Goal: Navigation & Orientation: Find specific page/section

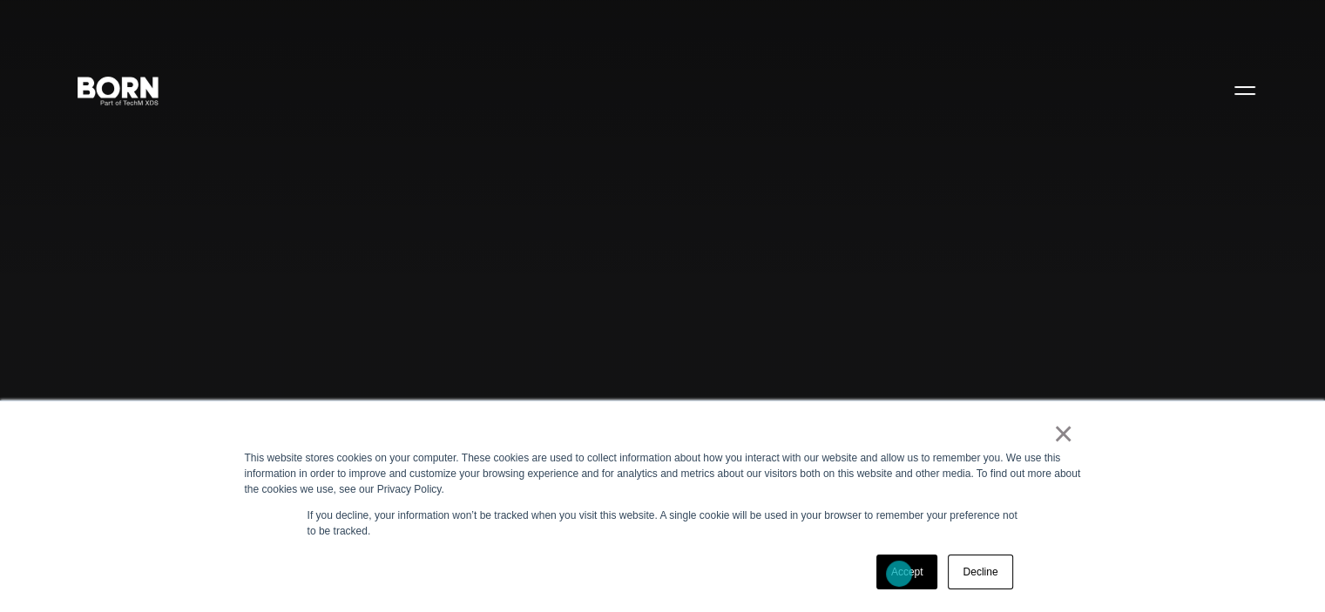
click at [899, 574] on link "Accept" at bounding box center [907, 572] width 62 height 35
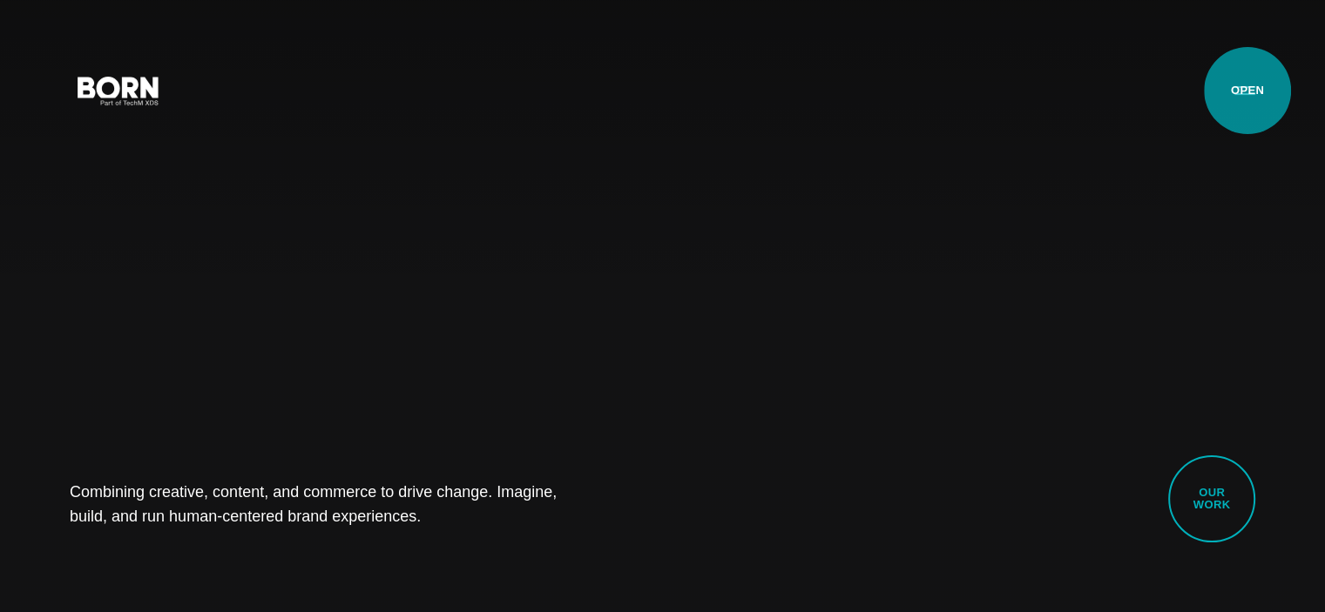
click at [1247, 91] on button "Primary Menu" at bounding box center [1245, 89] width 42 height 37
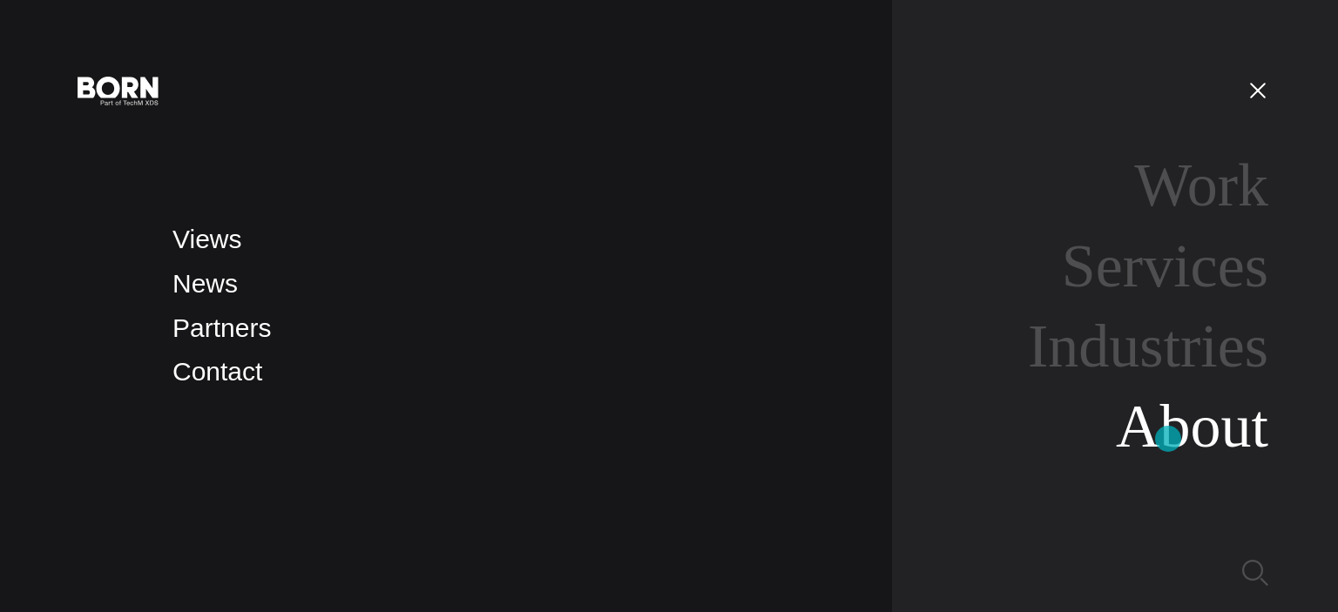
click at [1168, 439] on link "About" at bounding box center [1192, 426] width 152 height 67
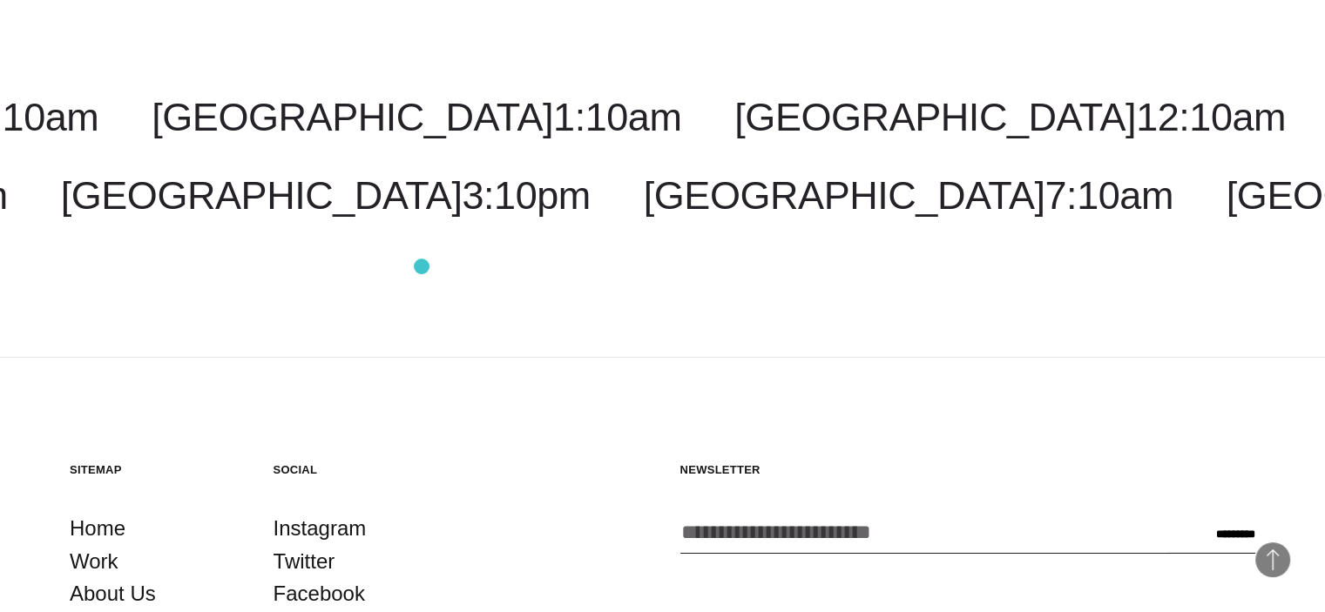
scroll to position [5923, 0]
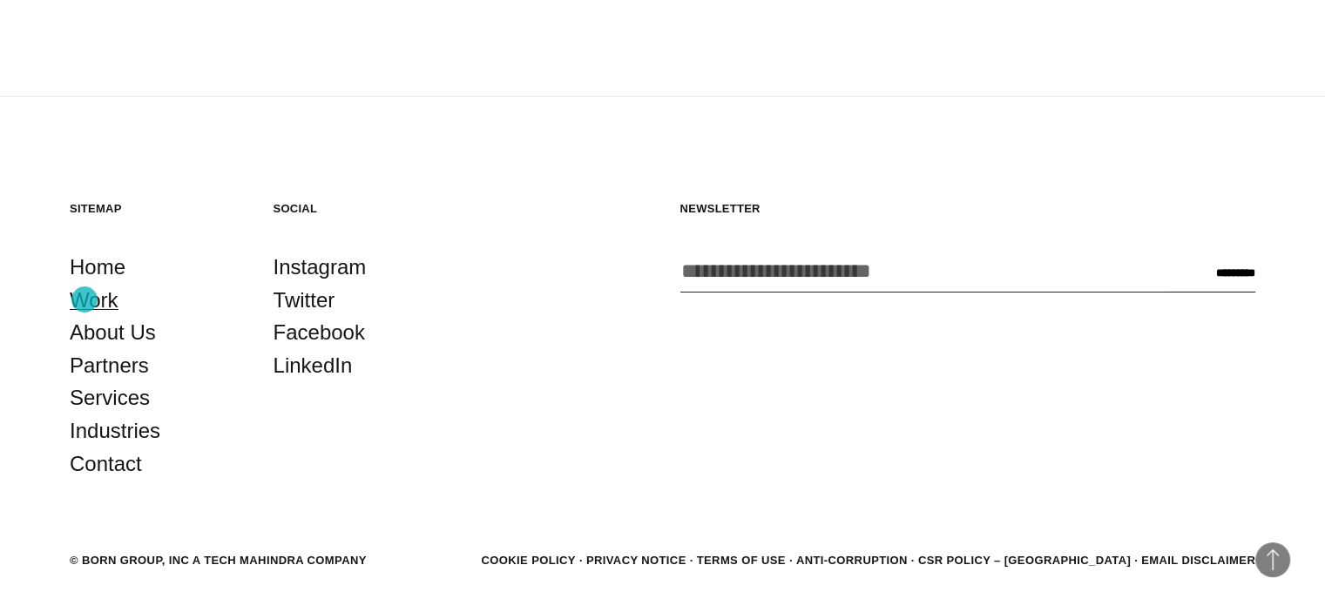
click at [84, 300] on link "Work" at bounding box center [94, 300] width 49 height 33
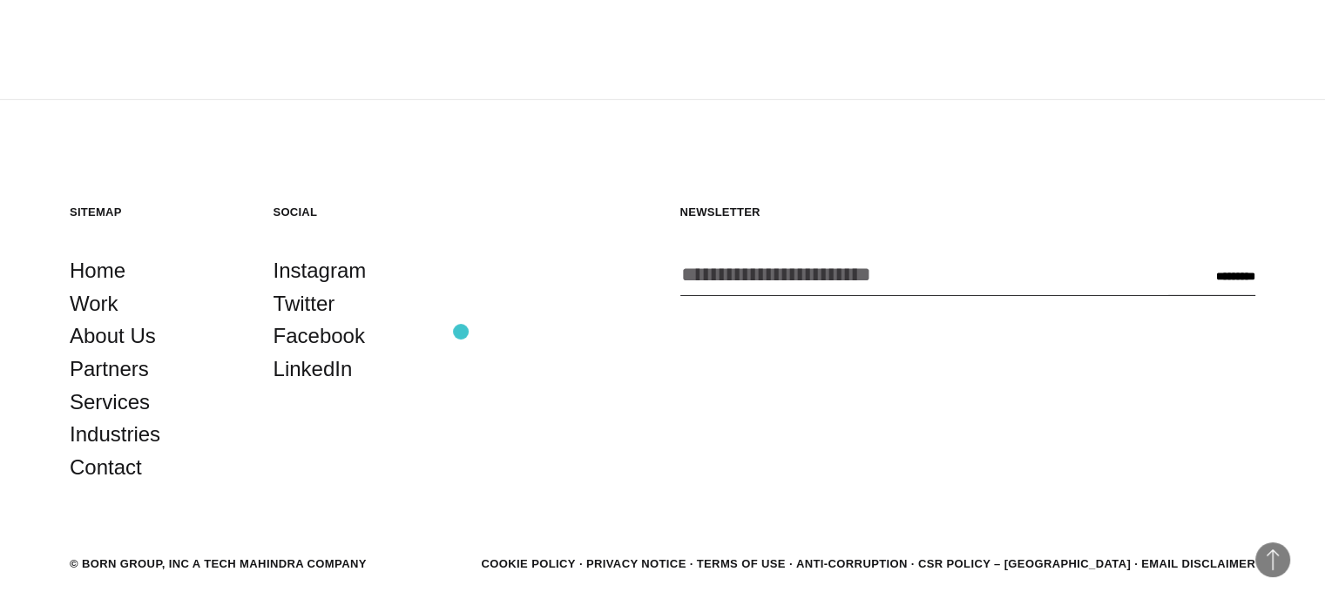
scroll to position [5535, 0]
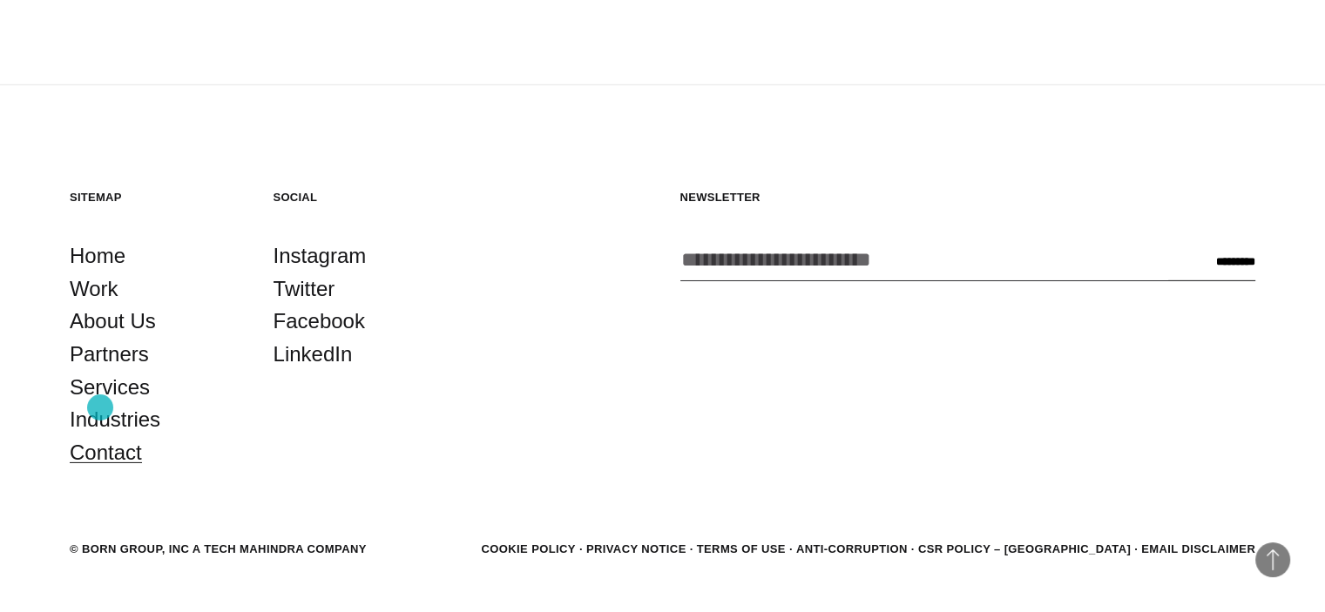
click at [100, 436] on link "Contact" at bounding box center [106, 452] width 72 height 33
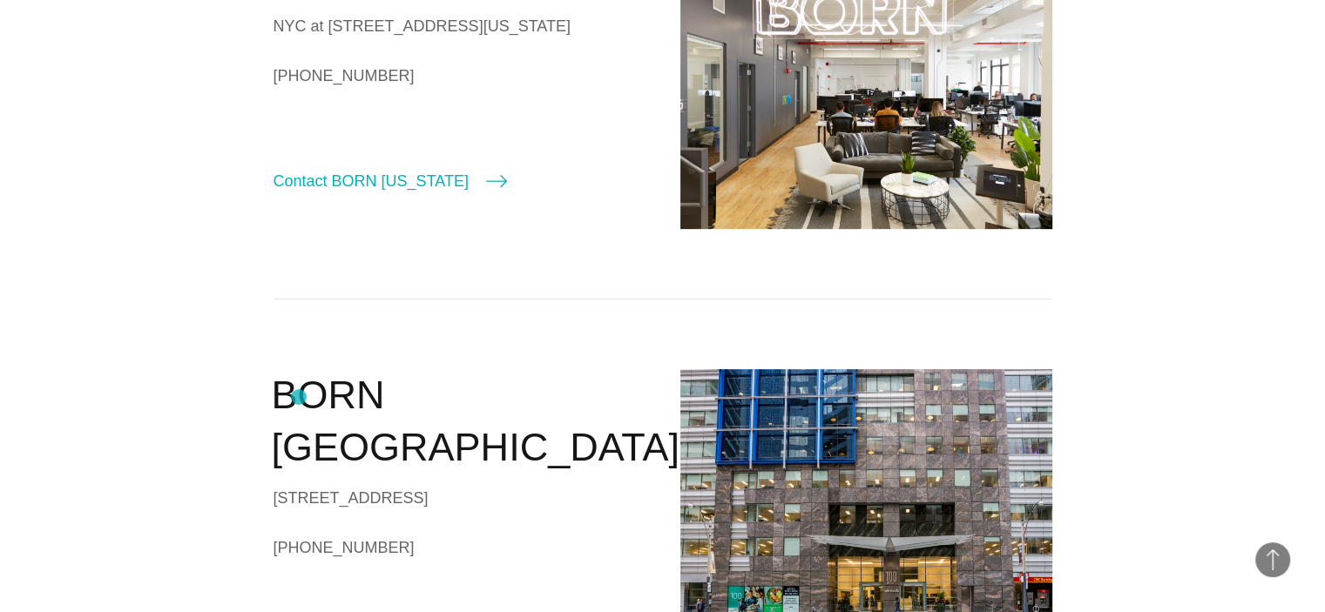
scroll to position [174, 0]
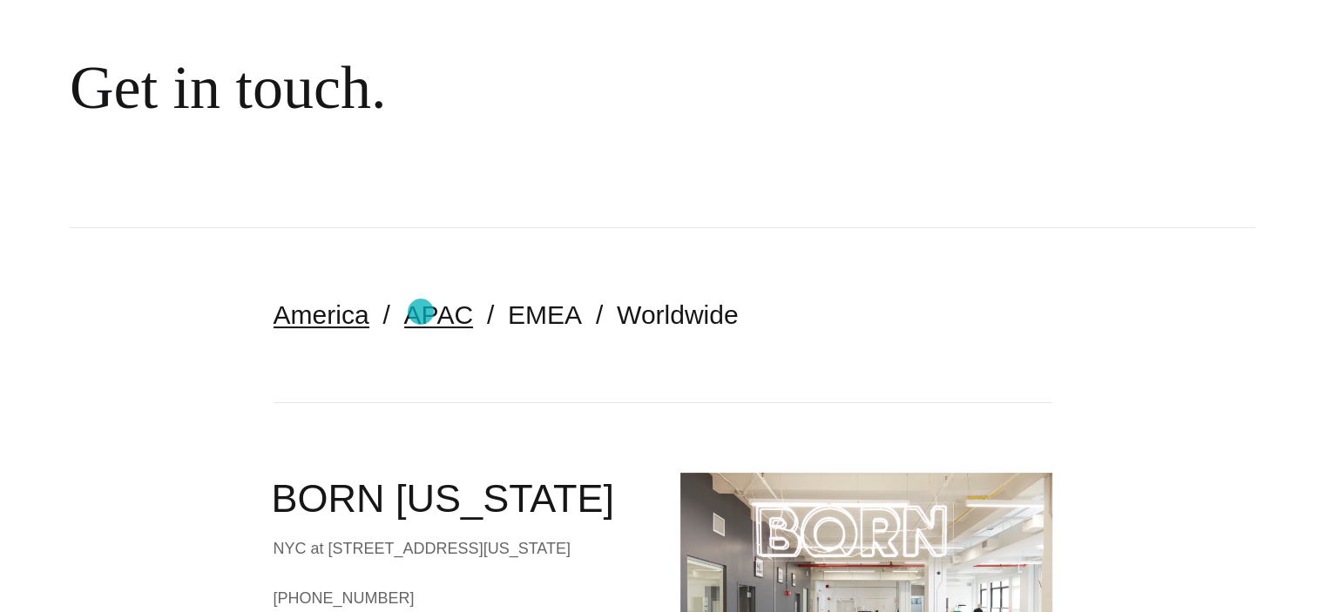
click at [421, 312] on link "APAC" at bounding box center [438, 315] width 69 height 29
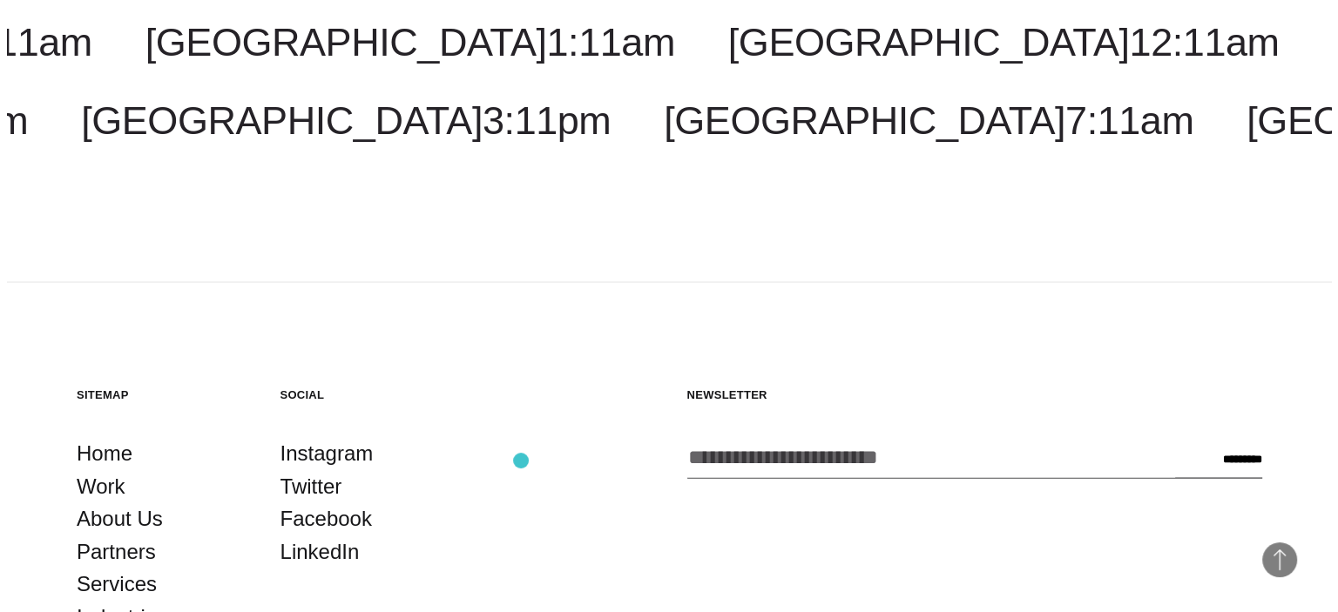
scroll to position [3310, 0]
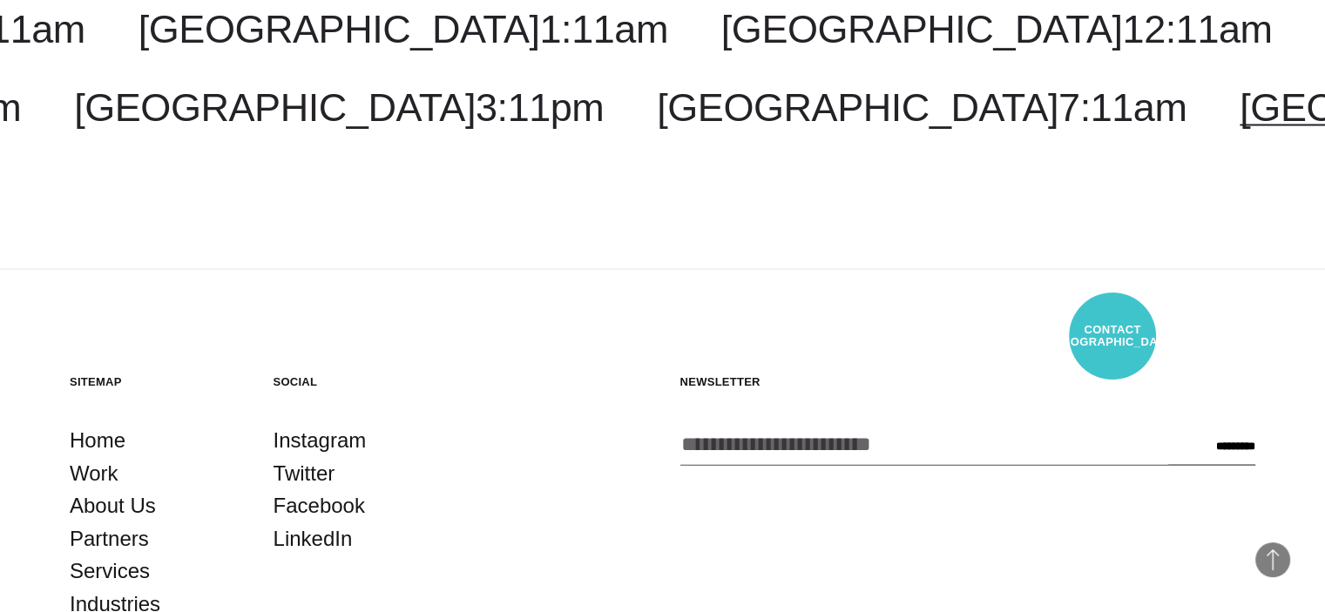
select select "*******"
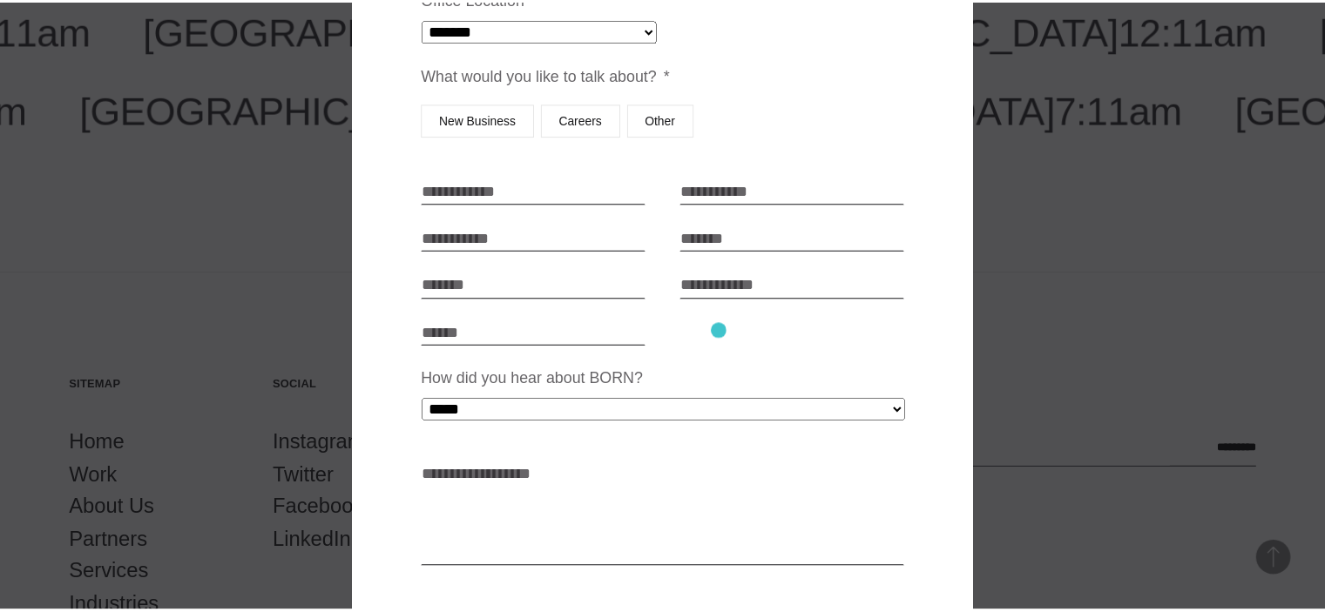
scroll to position [0, 0]
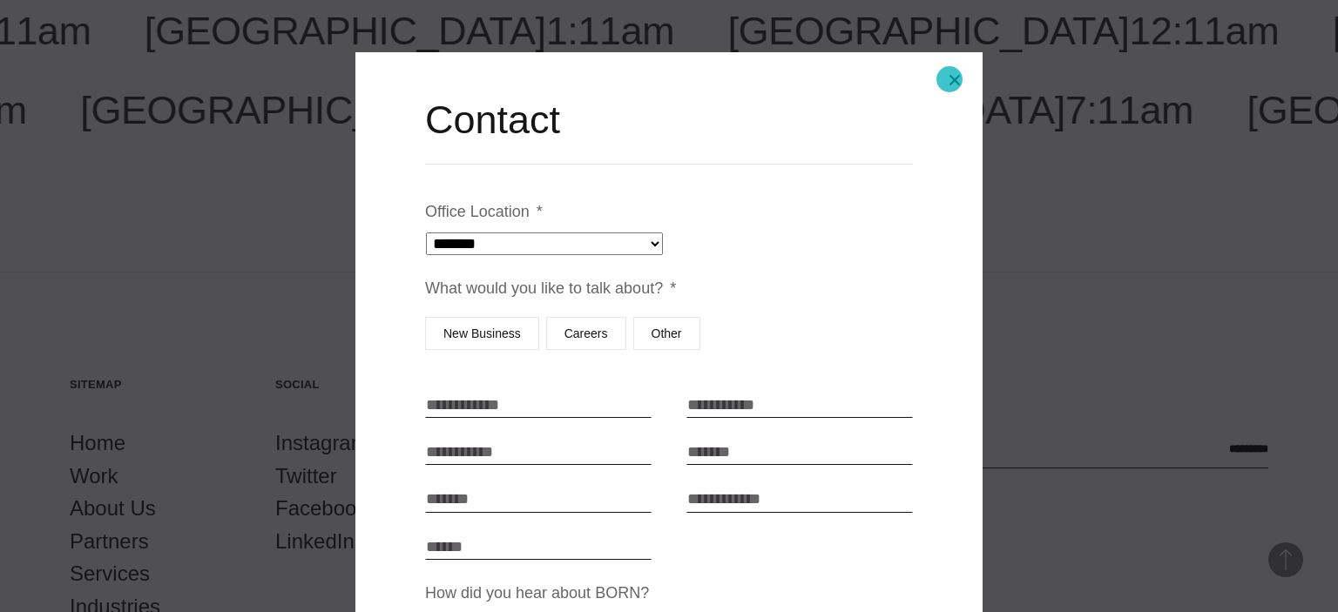
click at [949, 79] on button "Close modal" at bounding box center [955, 80] width 42 height 42
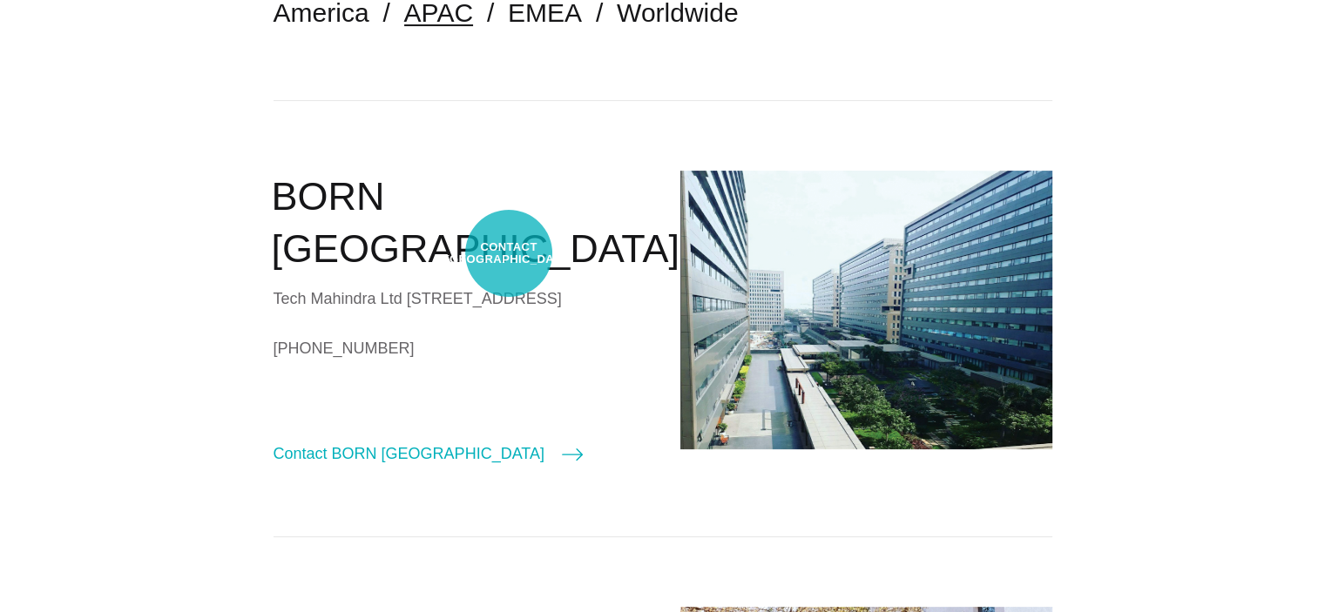
scroll to position [347, 0]
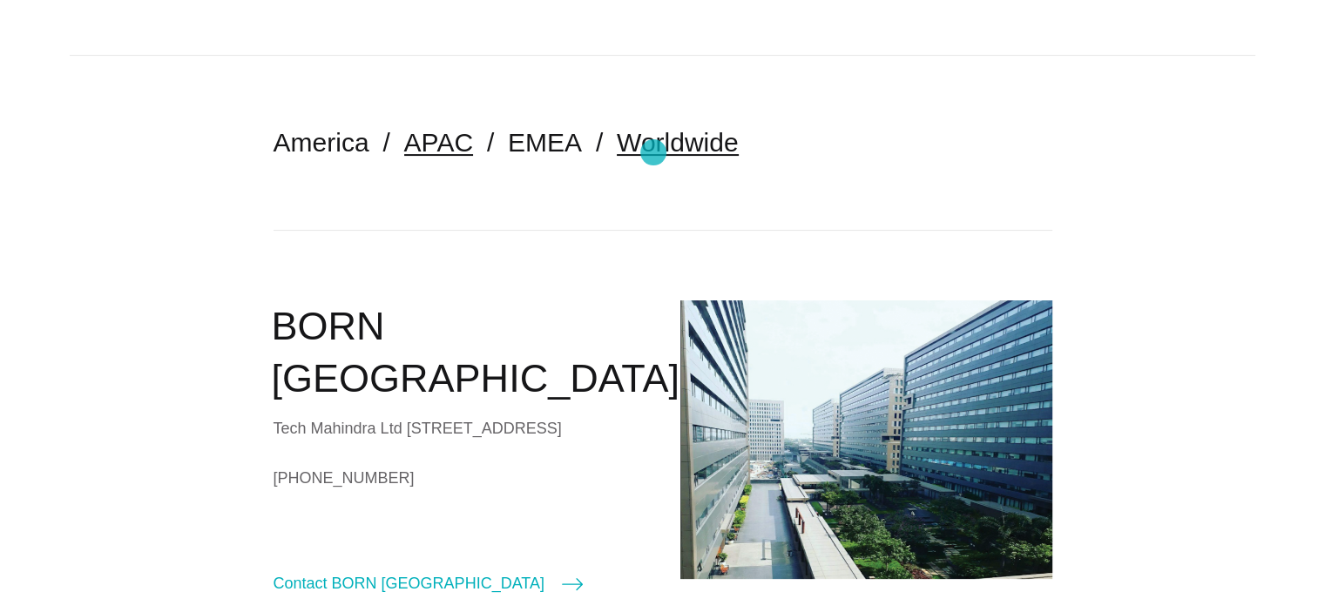
click at [653, 152] on link "Worldwide" at bounding box center [678, 142] width 122 height 29
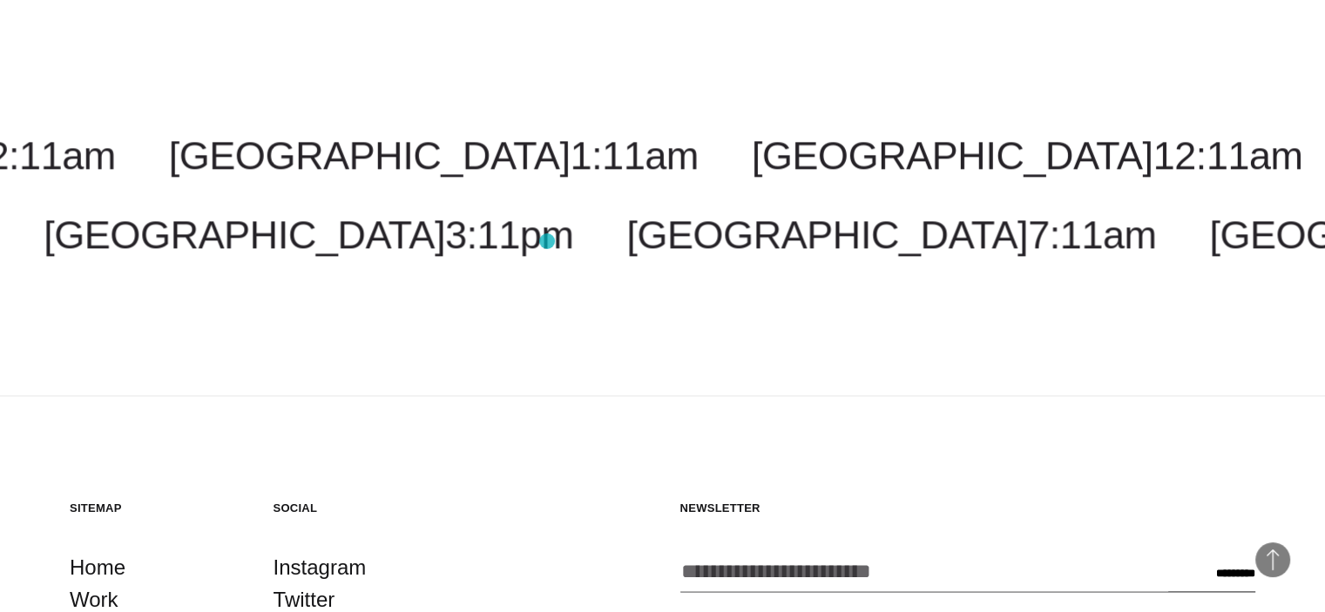
scroll to position [2219, 0]
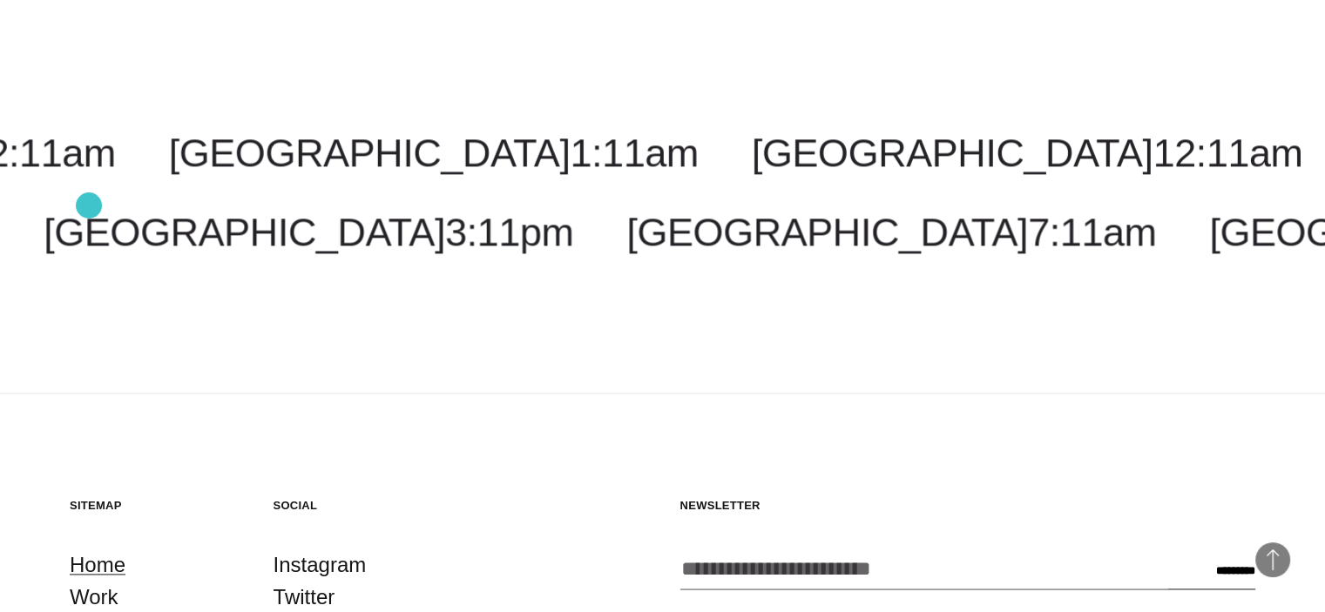
click at [89, 549] on link "Home" at bounding box center [98, 565] width 56 height 33
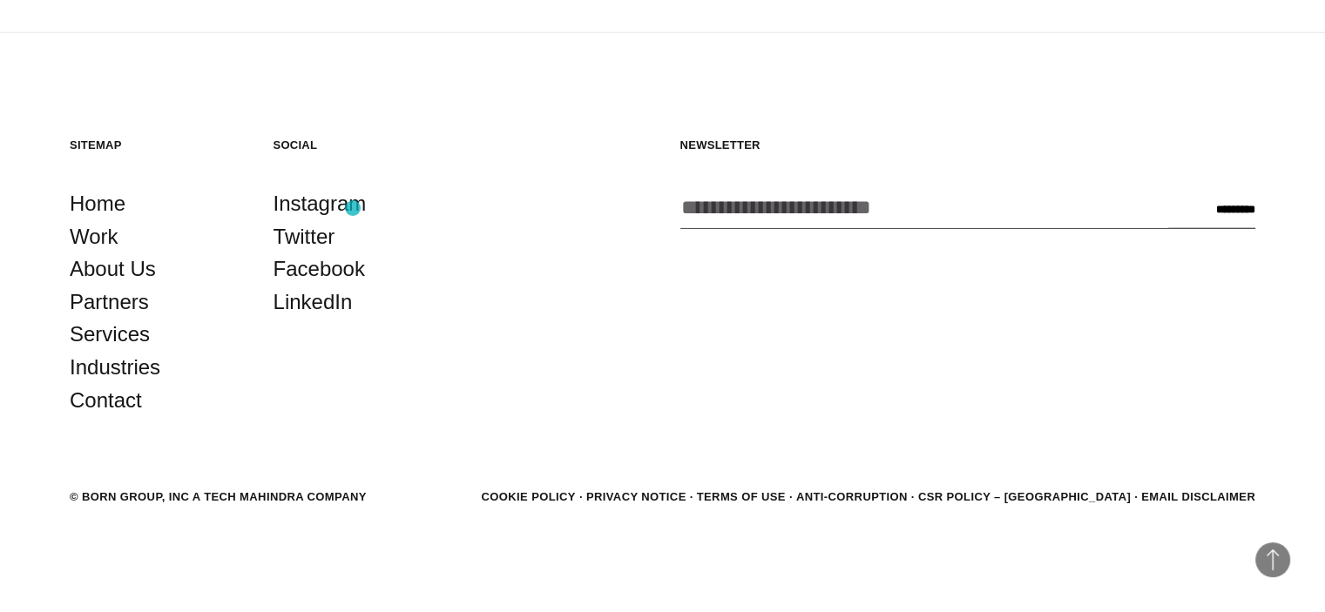
scroll to position [4603, 0]
click at [113, 337] on link "Services" at bounding box center [110, 334] width 80 height 33
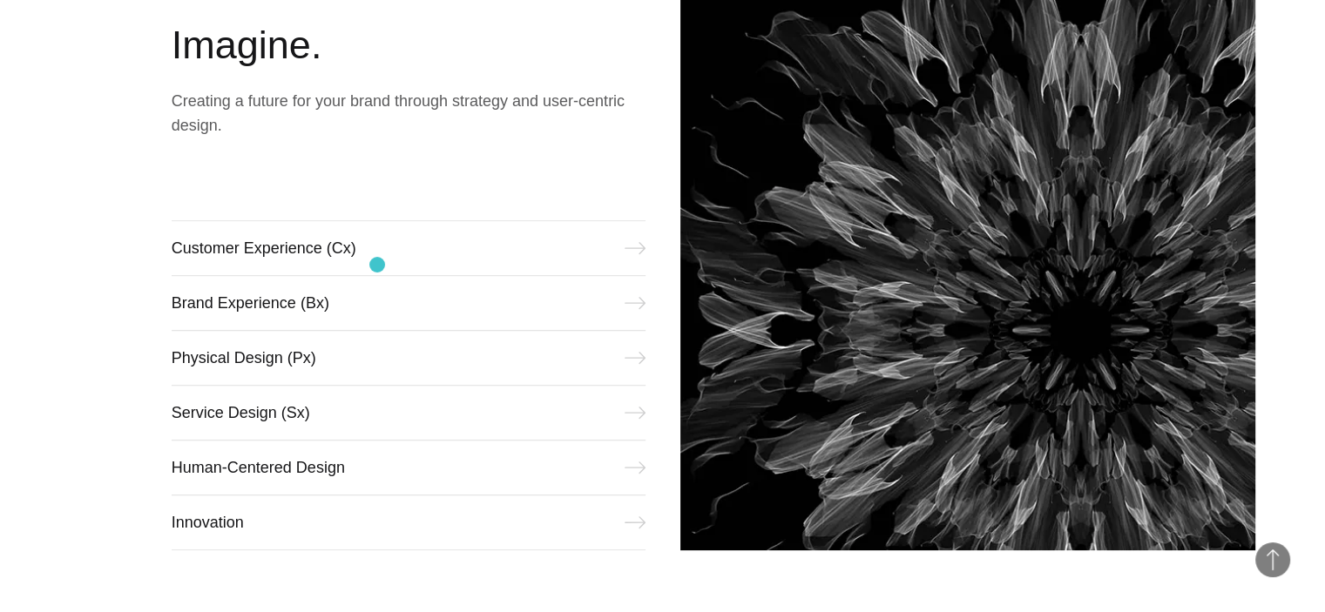
scroll to position [697, 0]
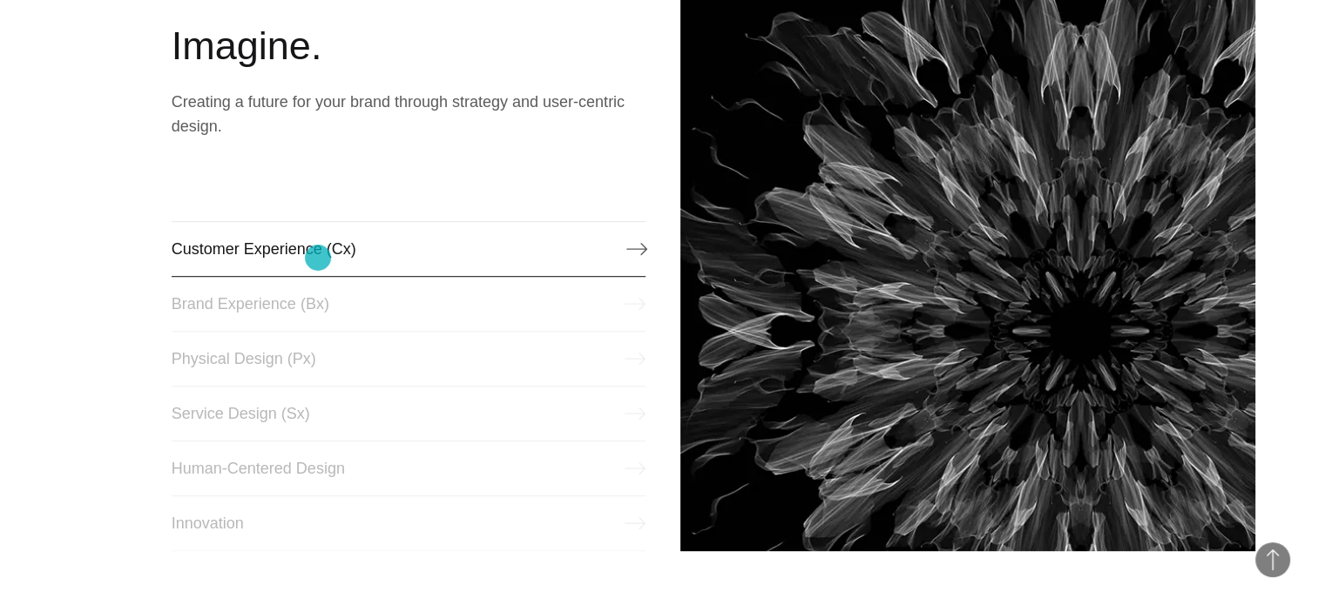
click at [318, 258] on link "Customer Experience (Cx)" at bounding box center [409, 249] width 474 height 56
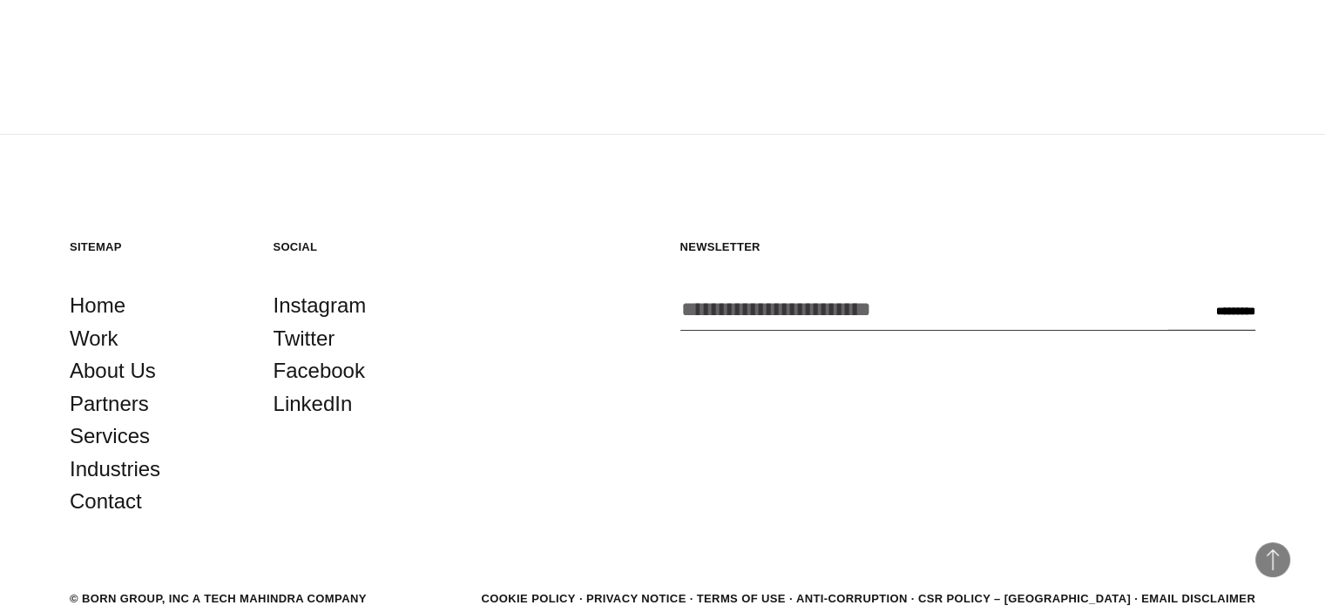
scroll to position [5052, 0]
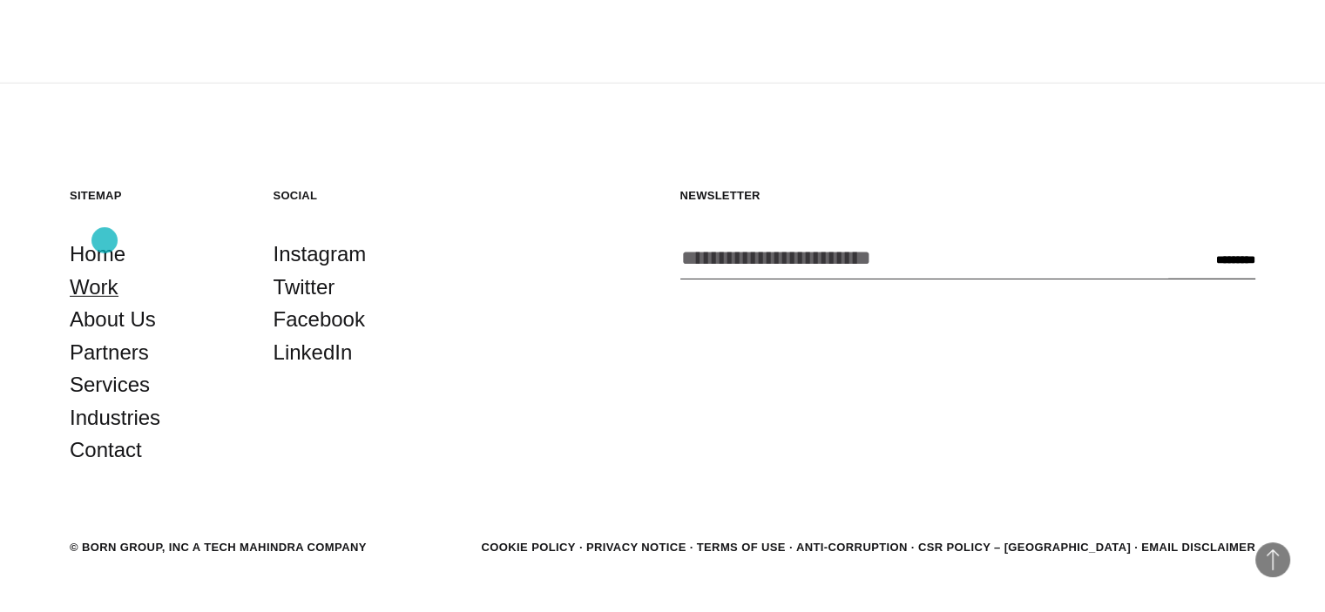
click at [105, 271] on link "Work" at bounding box center [94, 287] width 49 height 33
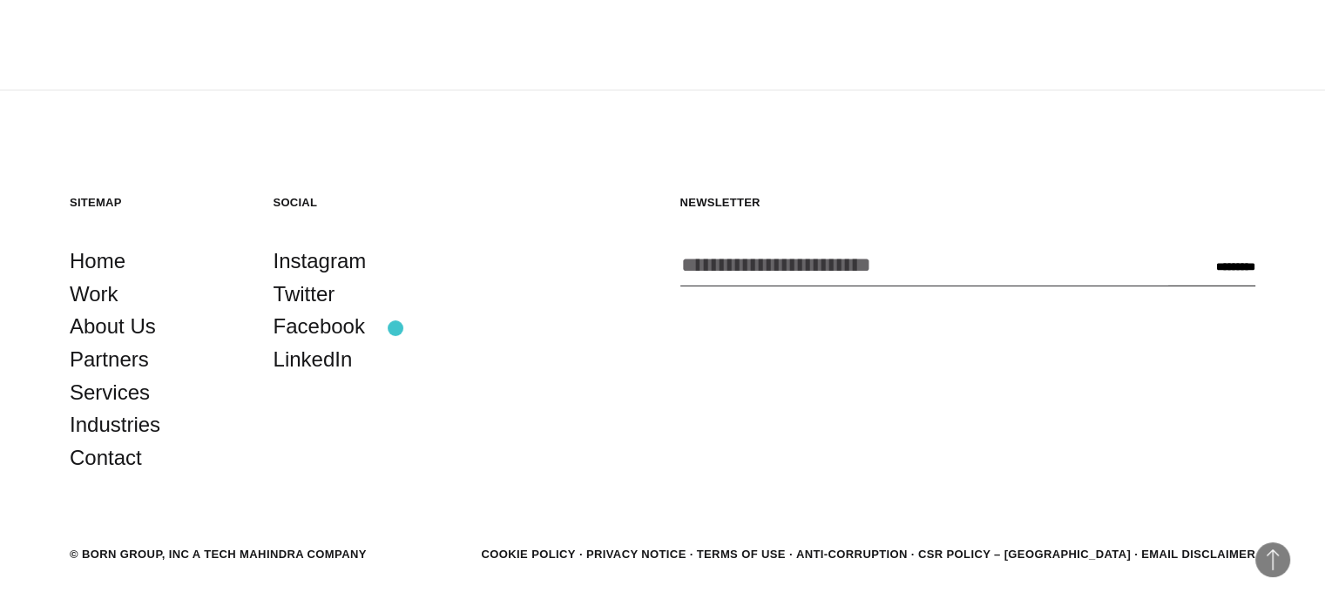
scroll to position [5535, 0]
